Goal: Book appointment/travel/reservation

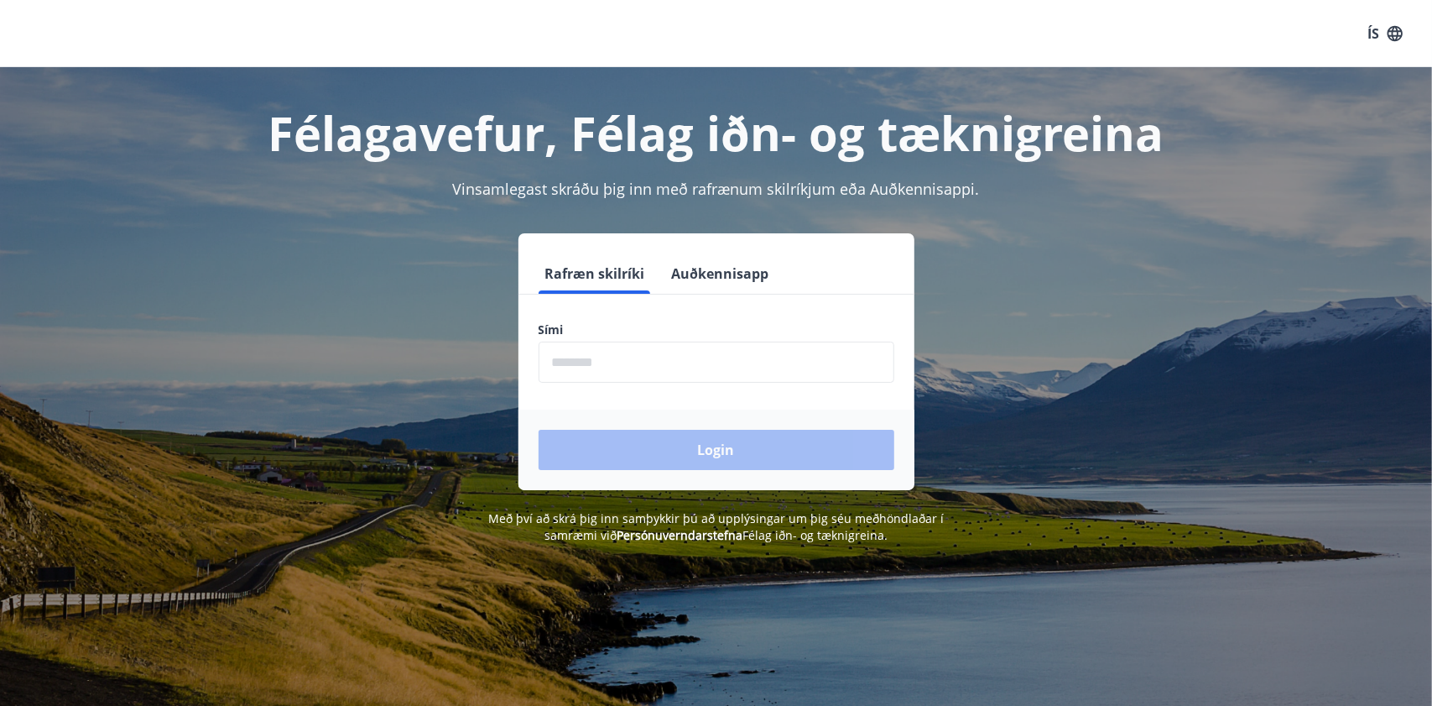
click at [582, 365] on input "phone" at bounding box center [717, 362] width 356 height 41
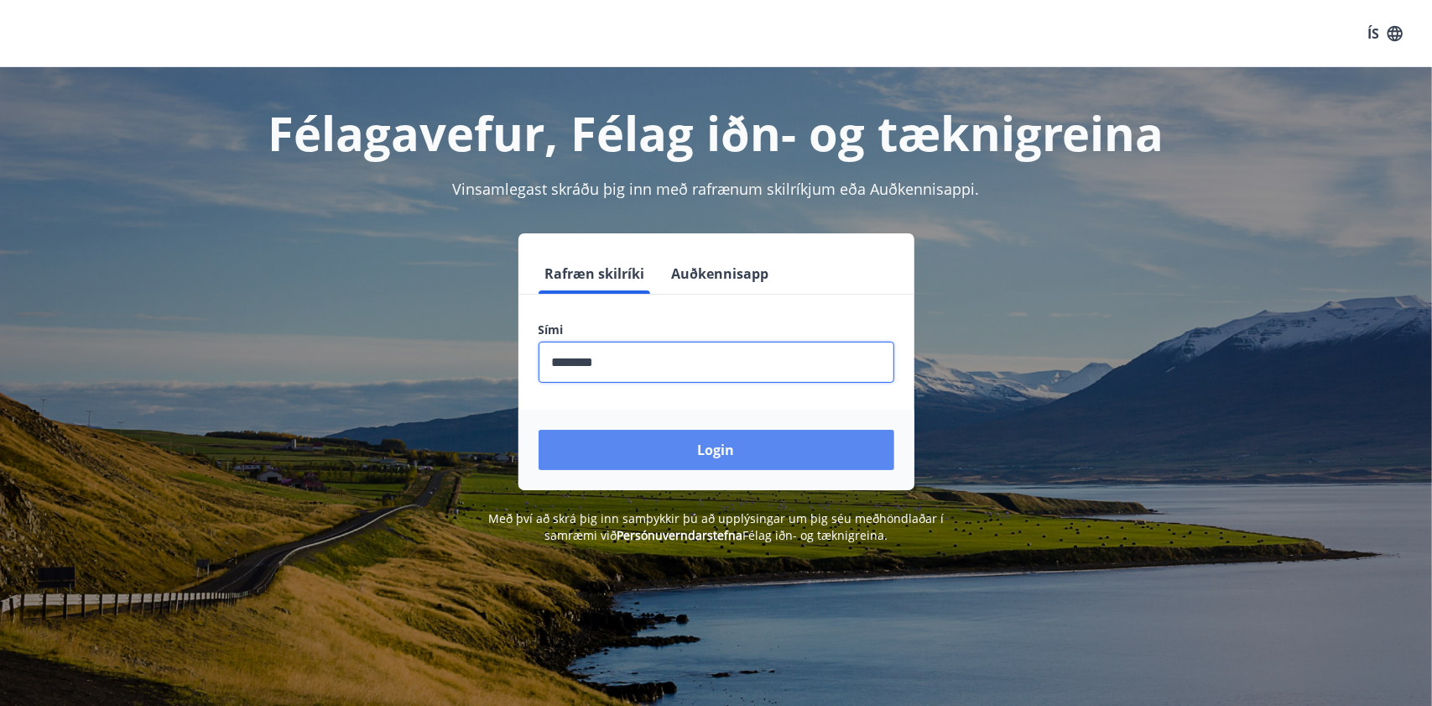
type input "********"
click at [758, 467] on button "Login" at bounding box center [717, 450] width 356 height 40
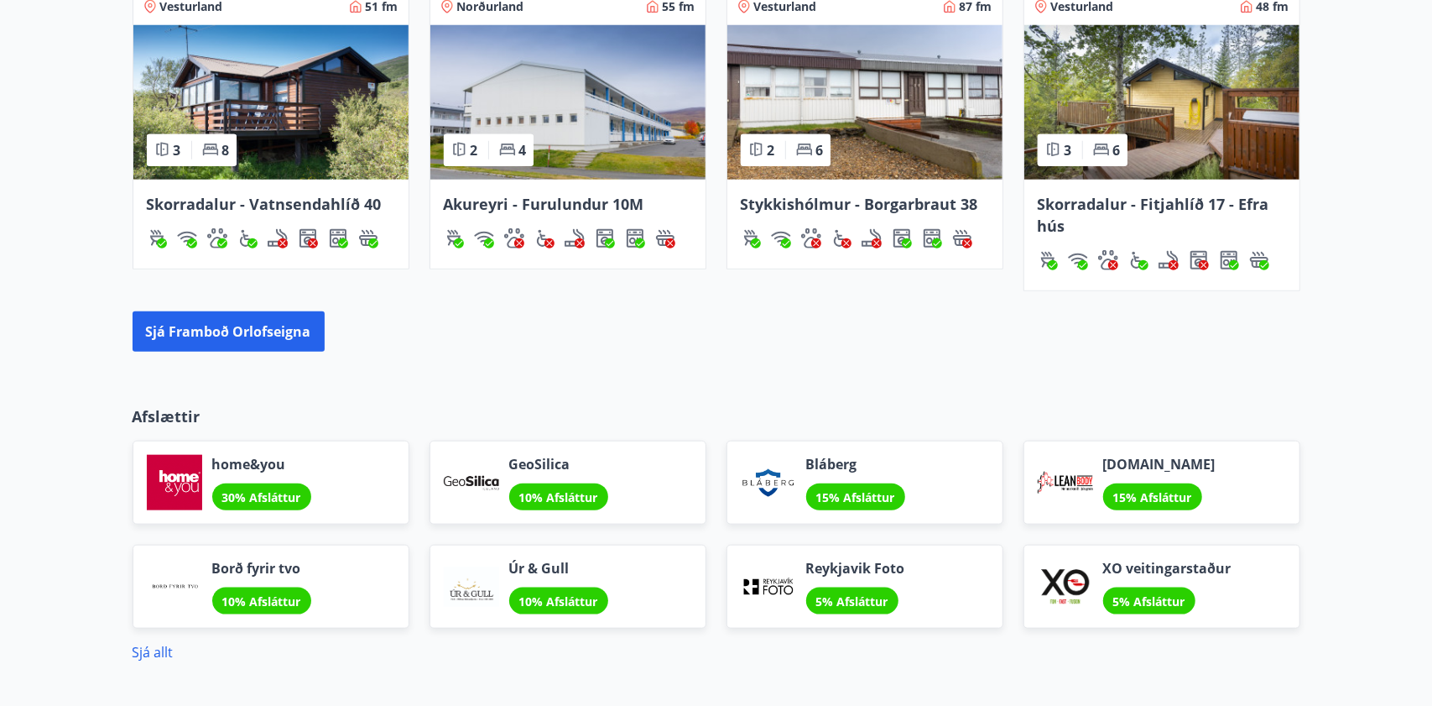
scroll to position [1059, 0]
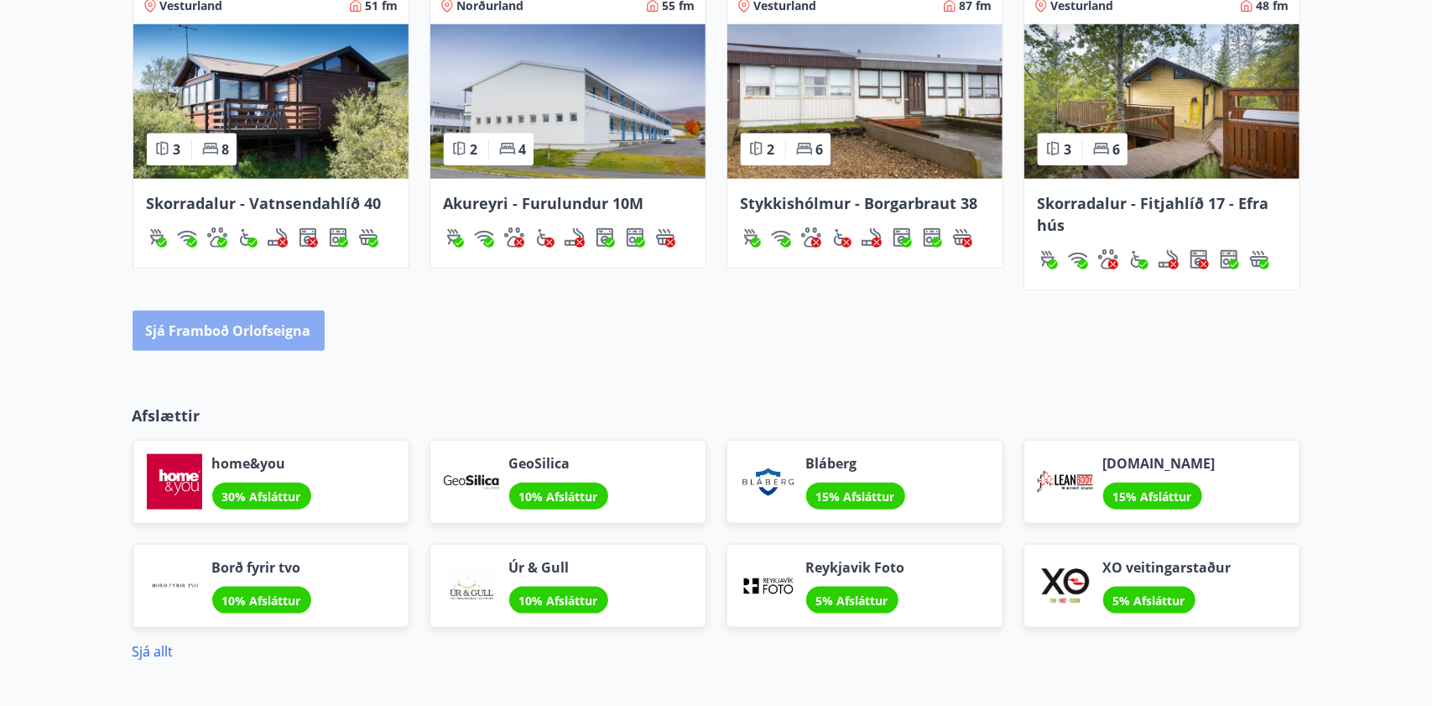
click at [287, 328] on button "Sjá framboð orlofseigna" at bounding box center [229, 330] width 192 height 40
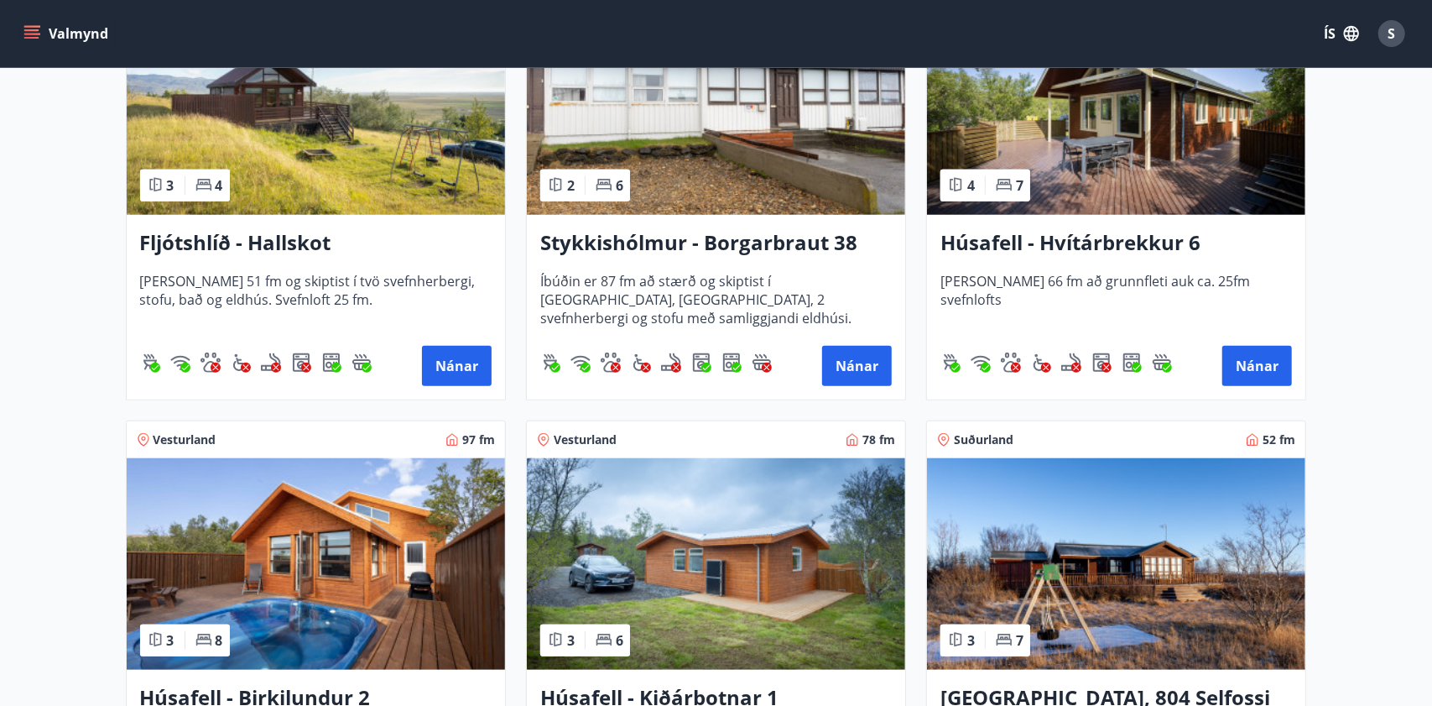
scroll to position [883, 0]
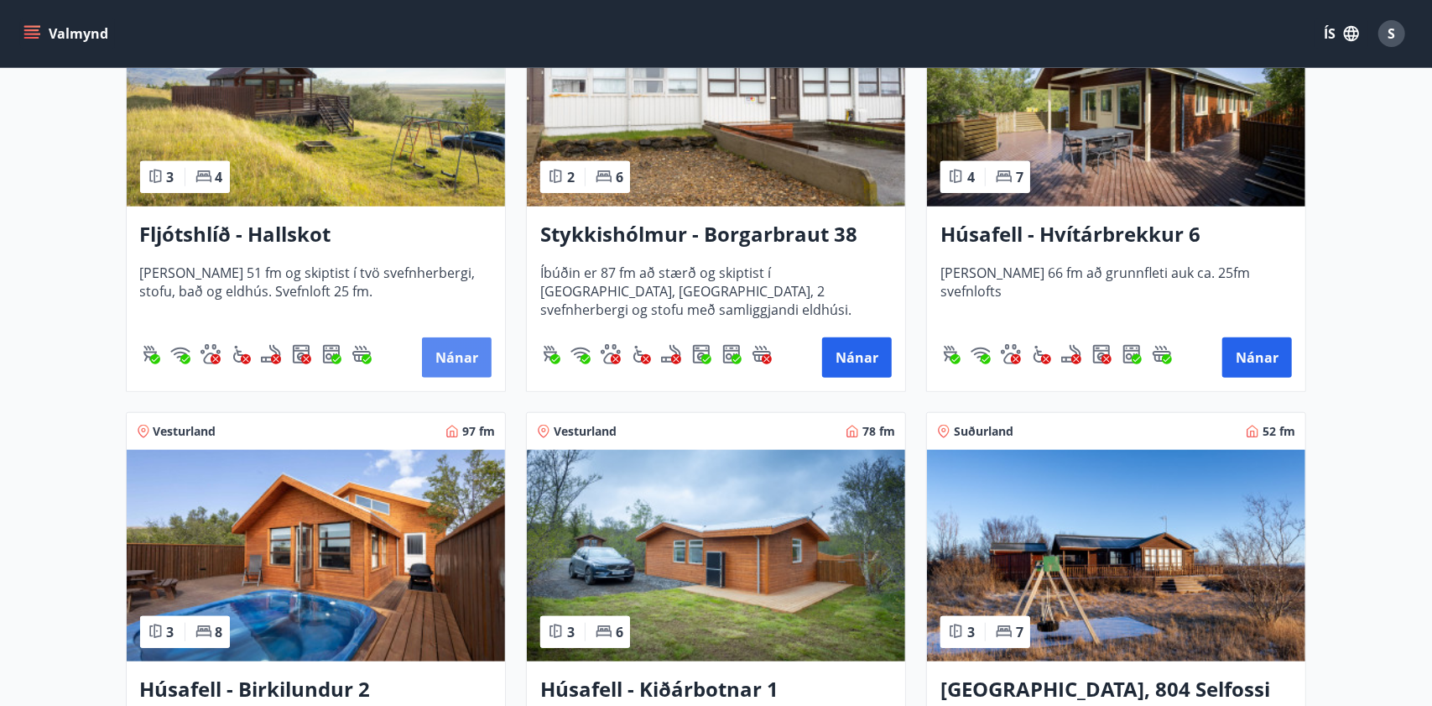
click at [444, 362] on button "Nánar" at bounding box center [457, 357] width 70 height 40
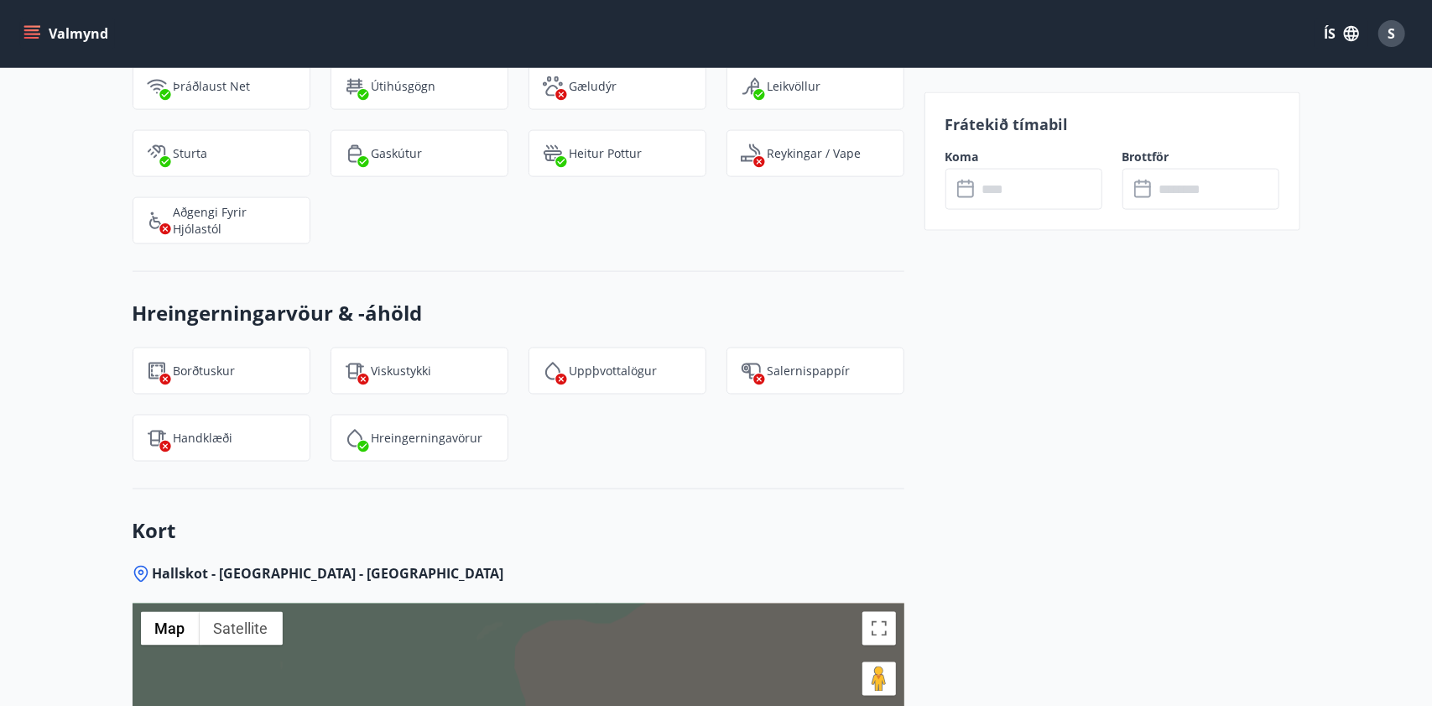
scroll to position [1578, 0]
